Goal: Information Seeking & Learning: Learn about a topic

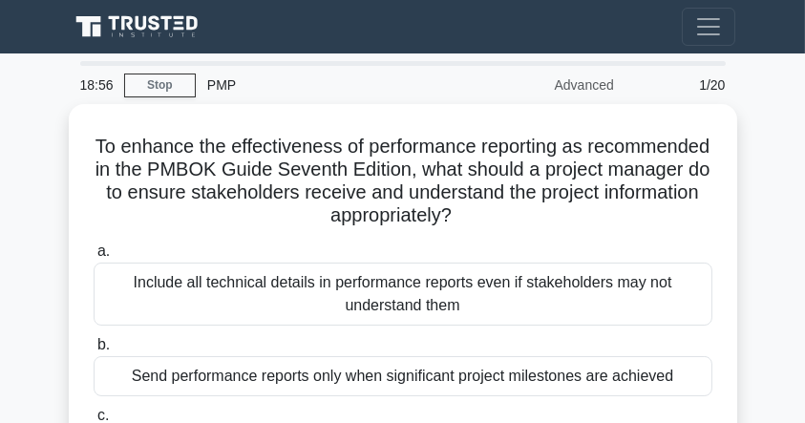
click at [168, 40] on icon at bounding box center [139, 27] width 137 height 28
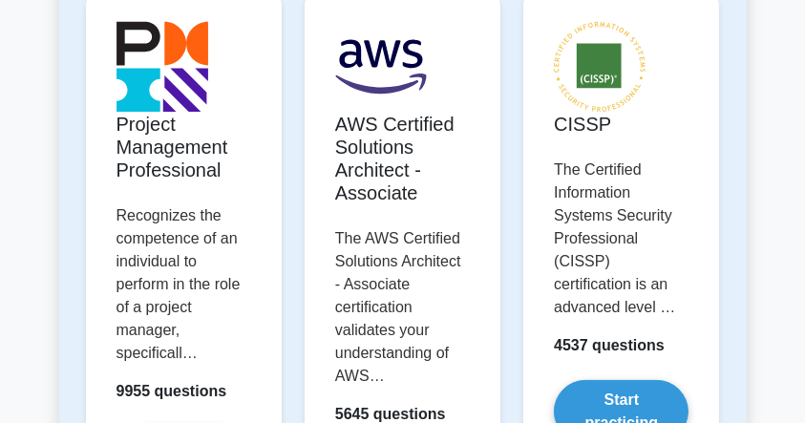
scroll to position [394, 0]
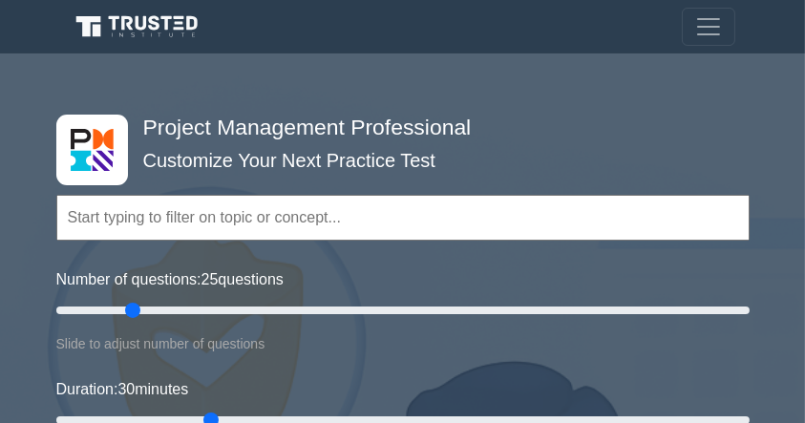
click at [227, 210] on input "text" at bounding box center [402, 218] width 693 height 46
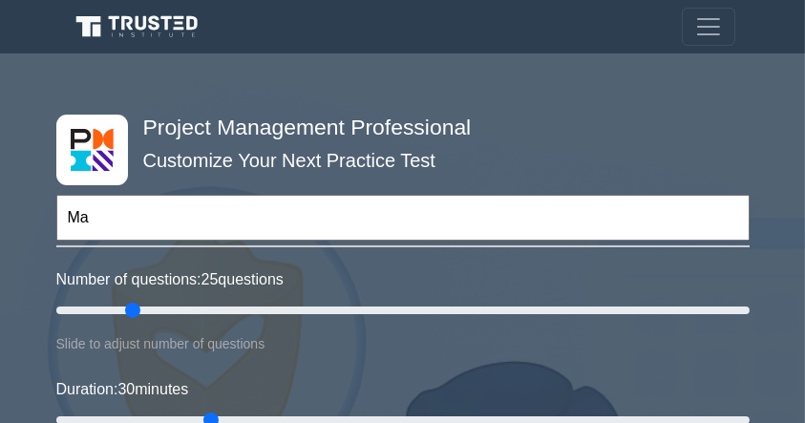
type input "M"
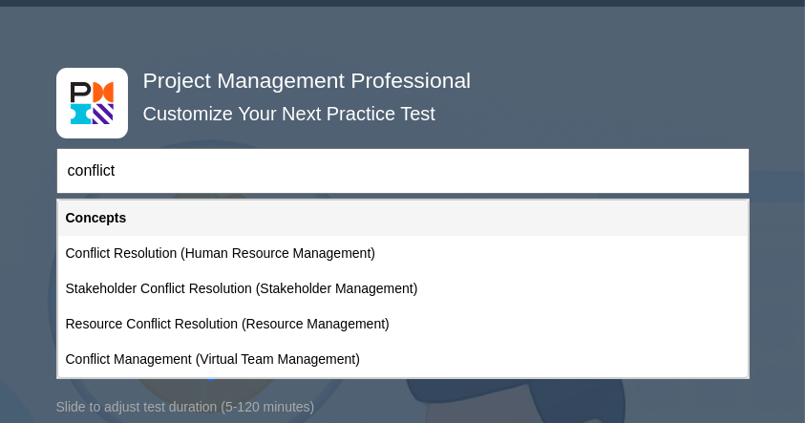
scroll to position [88, 0]
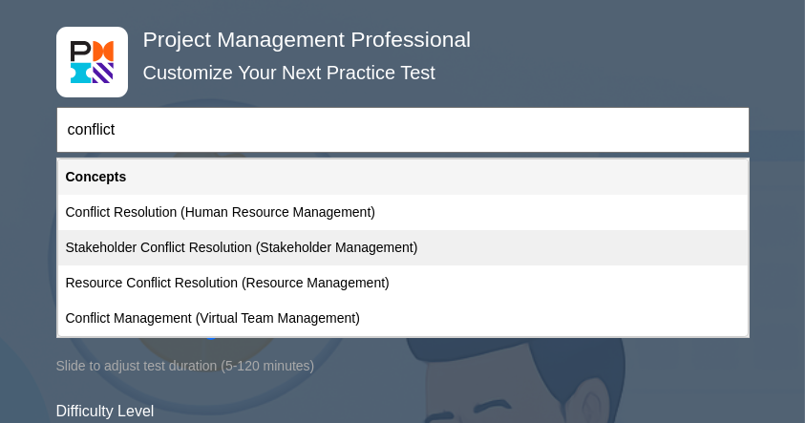
click at [316, 240] on div "Stakeholder Conflict Resolution (Stakeholder Management)" at bounding box center [402, 247] width 689 height 35
type input "Stakeholder Conflict Resolution (Stakeholder Management)"
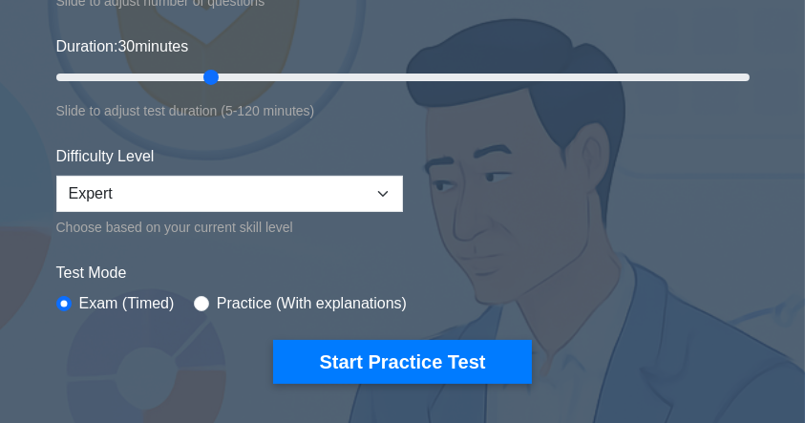
scroll to position [407, 0]
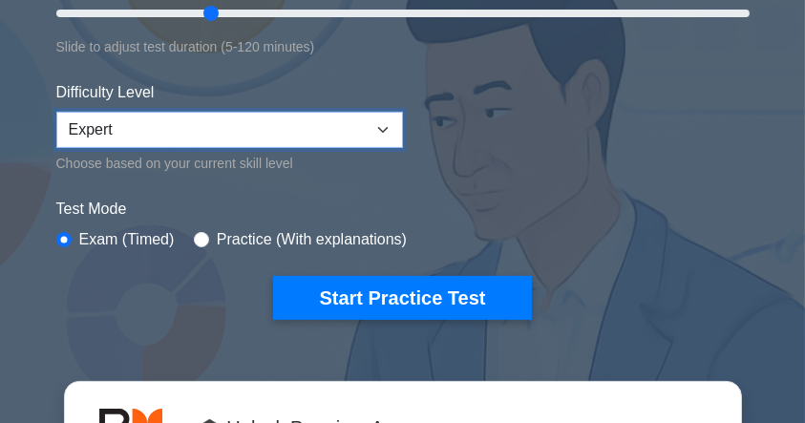
click at [313, 117] on select "Beginner Intermediate Expert" at bounding box center [229, 130] width 347 height 36
click at [56, 112] on select "Beginner Intermediate Expert" at bounding box center [229, 130] width 347 height 36
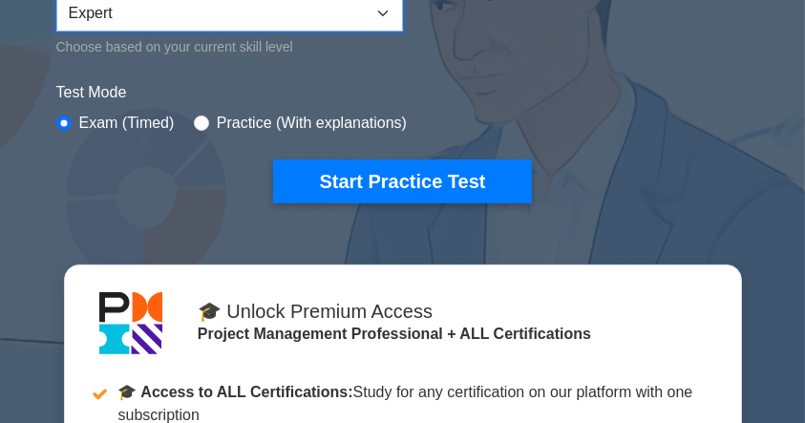
scroll to position [534, 0]
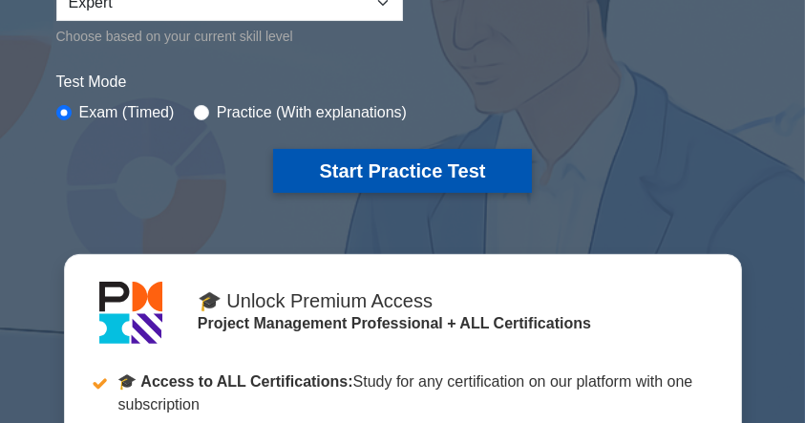
click at [368, 172] on button "Start Practice Test" at bounding box center [402, 171] width 258 height 44
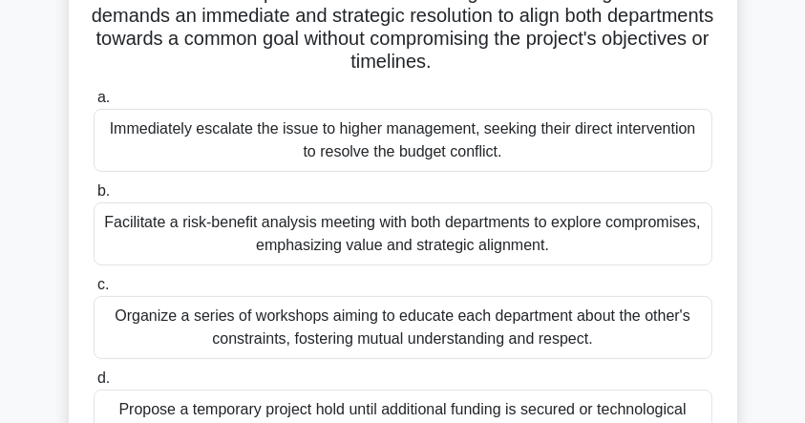
scroll to position [382, 0]
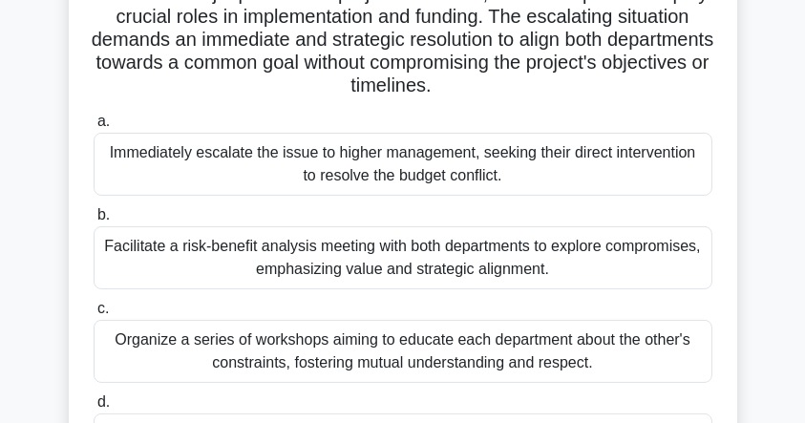
click at [470, 248] on div "Facilitate a risk-benefit analysis meeting with both departments to explore com…" at bounding box center [403, 257] width 619 height 63
click at [94, 222] on input "b. Facilitate a risk-benefit analysis meeting with both departments to explore …" at bounding box center [94, 215] width 0 height 12
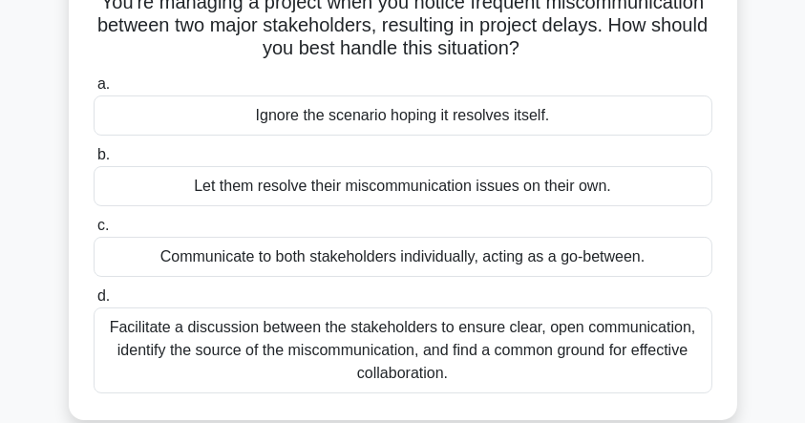
scroll to position [191, 0]
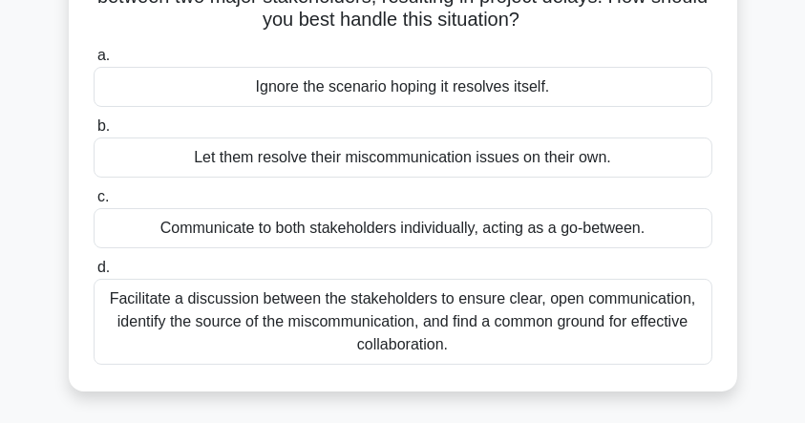
click at [411, 312] on div "Facilitate a discussion between the stakeholders to ensure clear, open communic…" at bounding box center [403, 322] width 619 height 86
click at [94, 274] on input "d. Facilitate a discussion between the stakeholders to ensure clear, open commu…" at bounding box center [94, 268] width 0 height 12
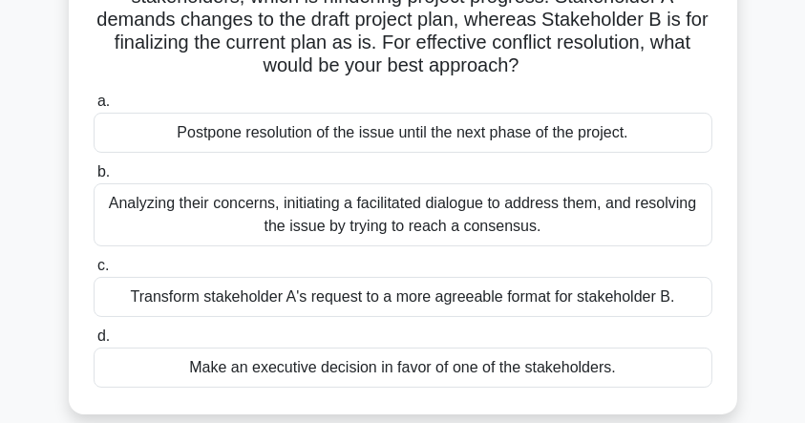
click at [451, 223] on div "Analyzing their concerns, initiating a facilitated dialogue to address them, an…" at bounding box center [403, 214] width 619 height 63
click at [94, 179] on input "b. Analyzing their concerns, initiating a facilitated dialogue to address them,…" at bounding box center [94, 172] width 0 height 12
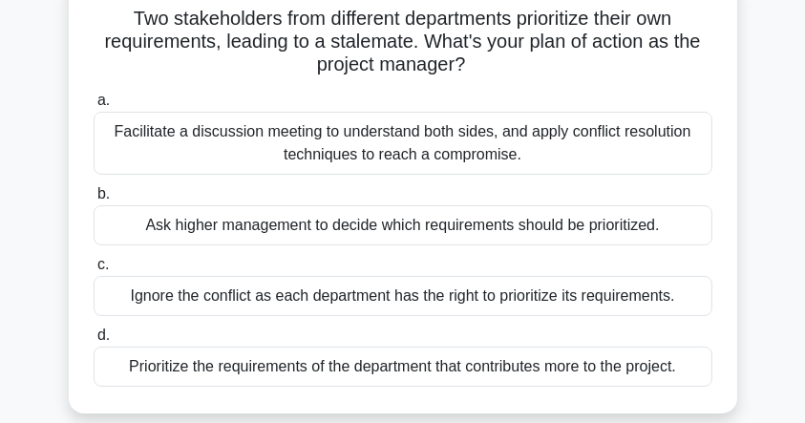
scroll to position [127, 0]
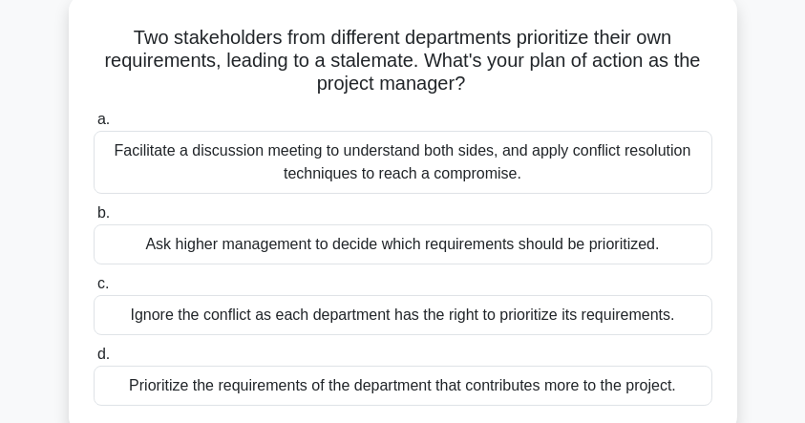
click at [451, 167] on div "Facilitate a discussion meeting to understand both sides, and apply conflict re…" at bounding box center [403, 162] width 619 height 63
click at [94, 126] on input "a. Facilitate a discussion meeting to understand both sides, and apply conflict…" at bounding box center [94, 120] width 0 height 12
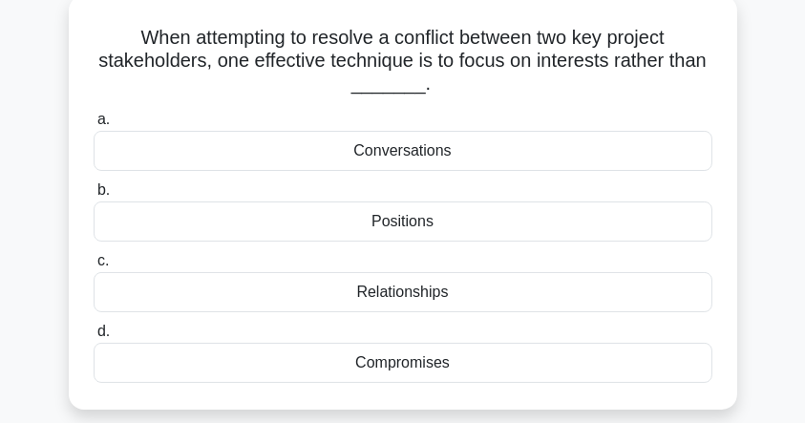
click at [420, 222] on div "Positions" at bounding box center [403, 221] width 619 height 40
click at [94, 197] on input "b. Positions" at bounding box center [94, 190] width 0 height 12
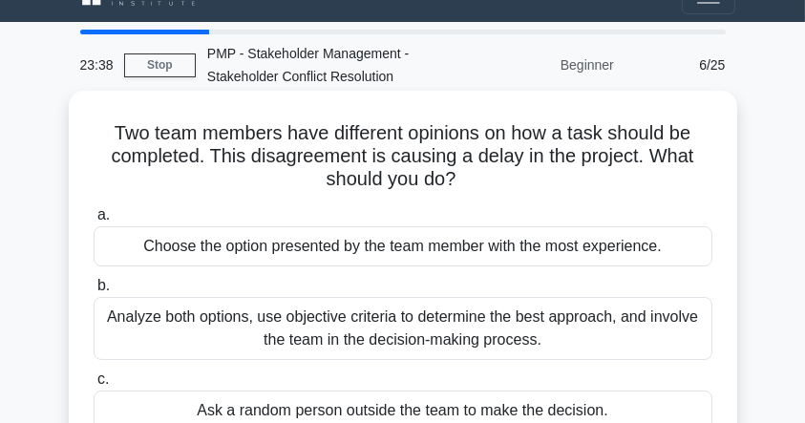
scroll to position [0, 0]
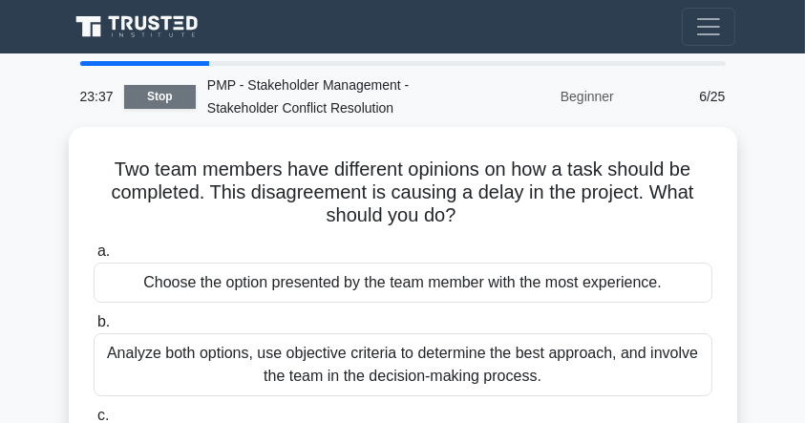
click at [150, 91] on link "Stop" at bounding box center [160, 97] width 72 height 24
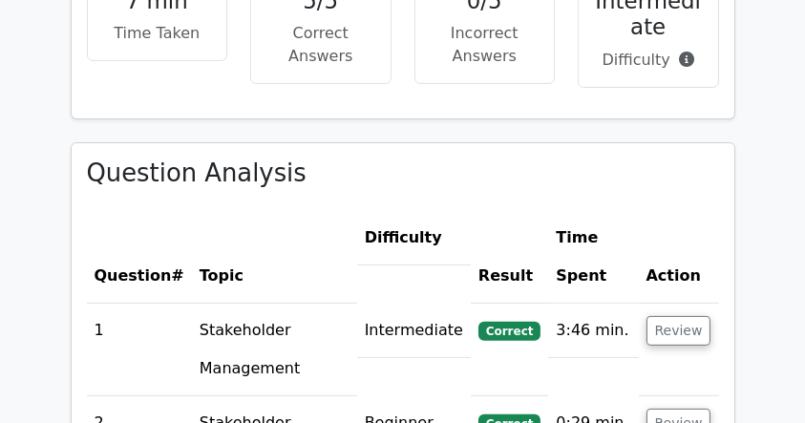
scroll to position [891, 0]
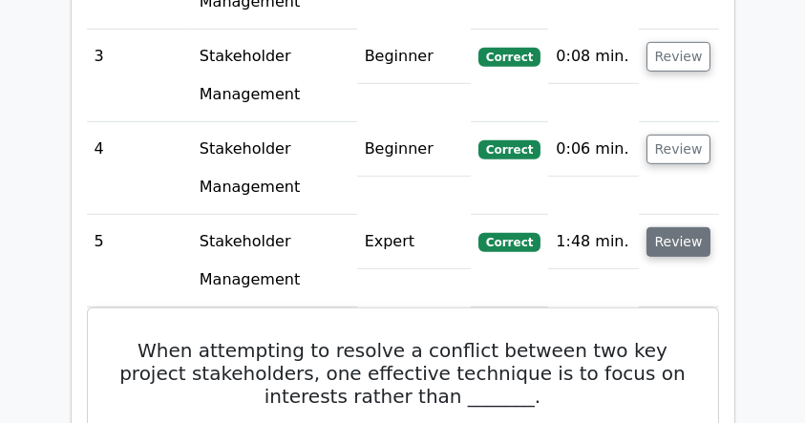
scroll to position [1094, 0]
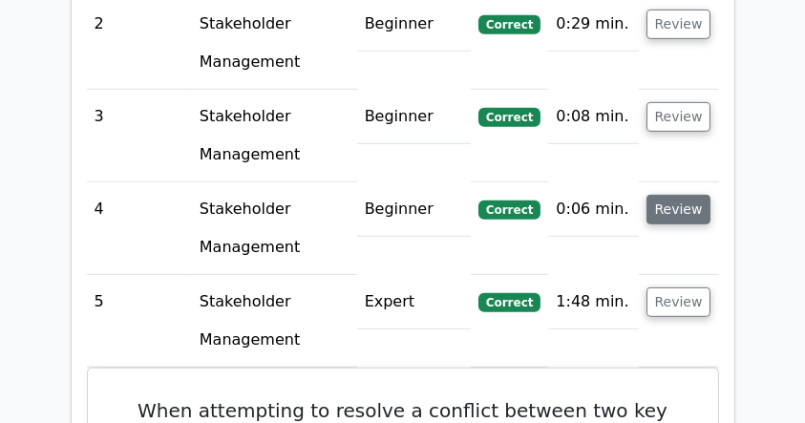
click at [677, 220] on button "Review" at bounding box center [678, 210] width 65 height 30
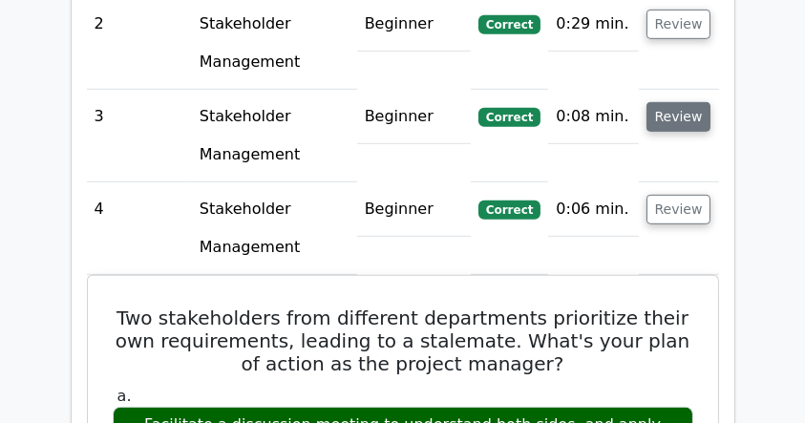
click at [672, 123] on button "Review" at bounding box center [678, 117] width 65 height 30
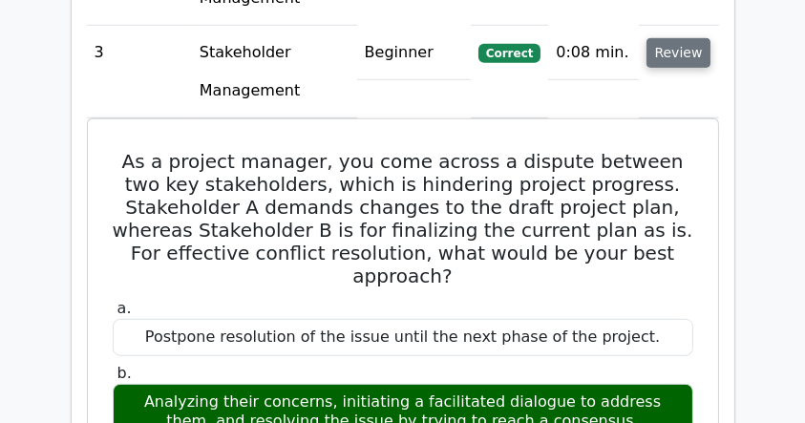
scroll to position [903, 0]
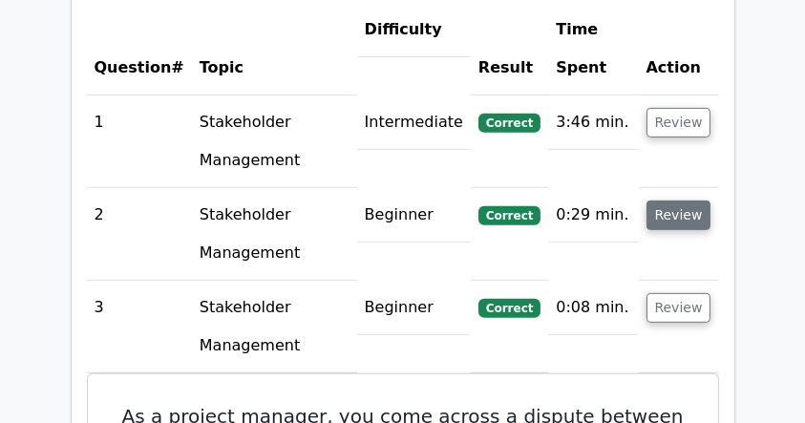
click at [665, 207] on button "Review" at bounding box center [678, 215] width 65 height 30
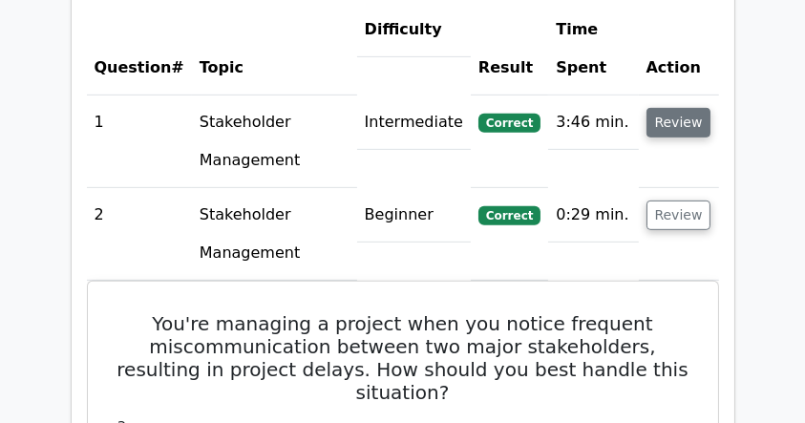
click at [676, 122] on button "Review" at bounding box center [678, 123] width 65 height 30
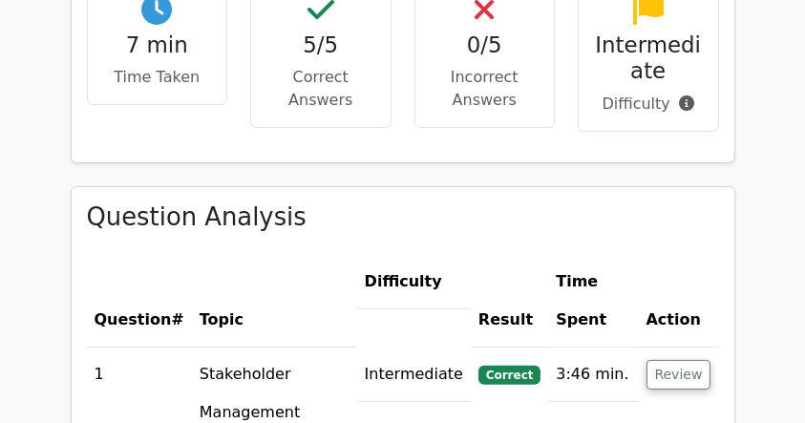
scroll to position [521, 0]
